Goal: Information Seeking & Learning: Find specific fact

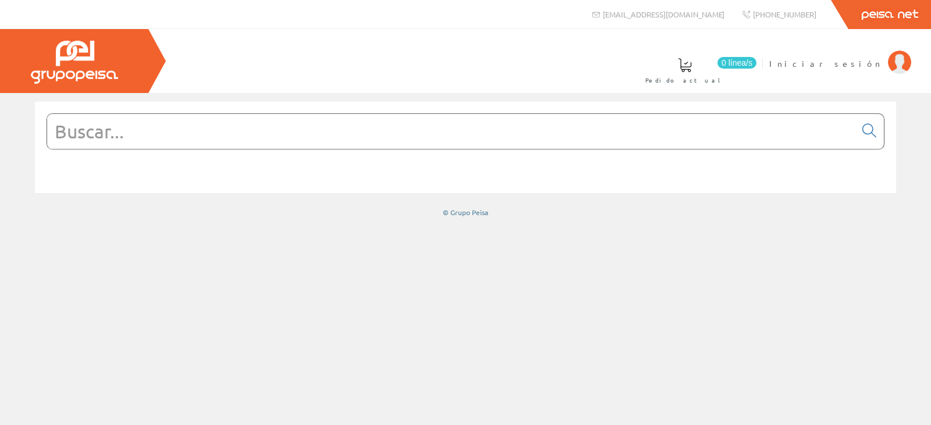
click at [184, 137] on input "text" at bounding box center [451, 131] width 808 height 35
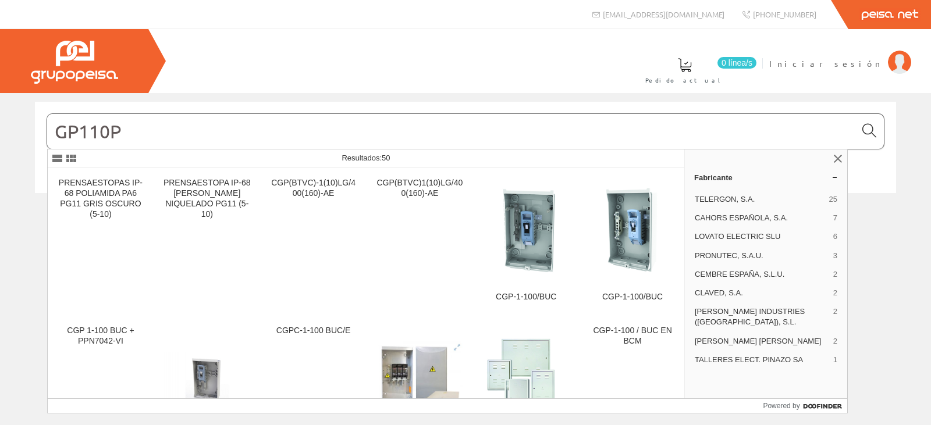
type input "GP110P"
click at [867, 129] on icon at bounding box center [869, 131] width 14 height 8
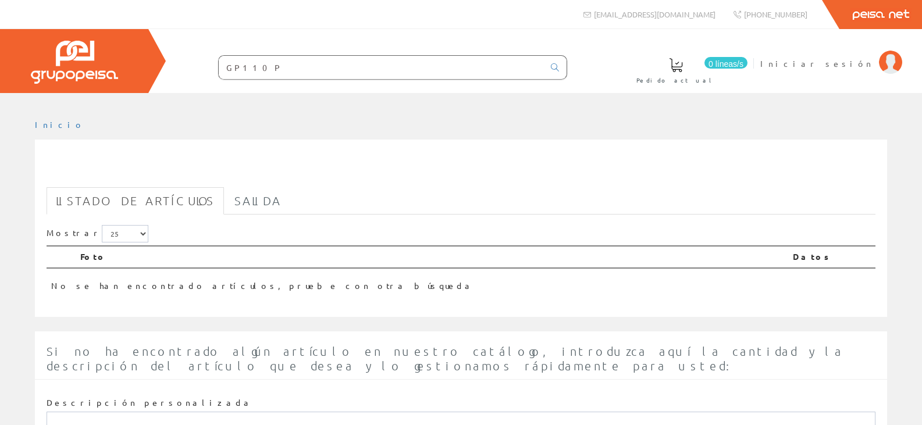
click at [285, 67] on input "GP110P" at bounding box center [381, 67] width 325 height 23
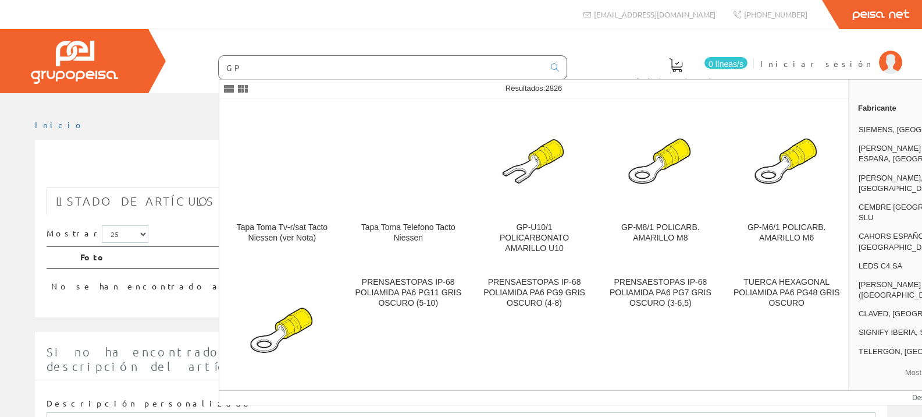
type input "GP"
